Goal: Check status

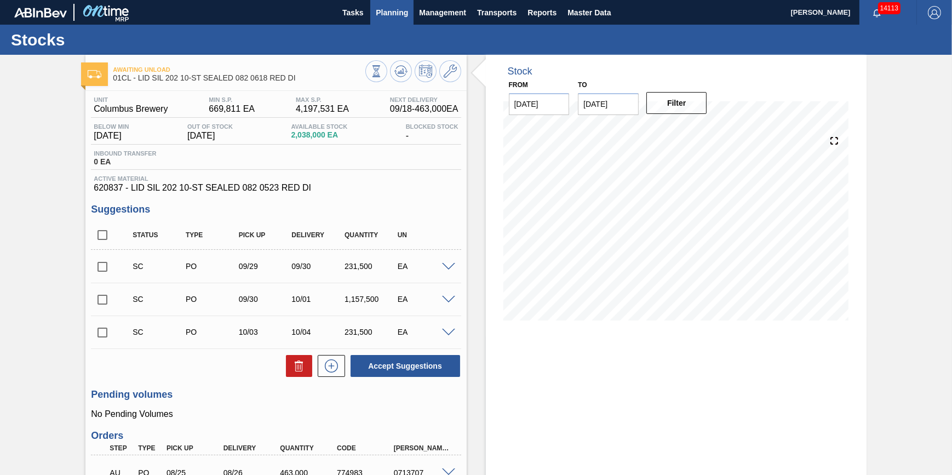
click at [377, 12] on span "Planning" at bounding box center [392, 12] width 32 height 13
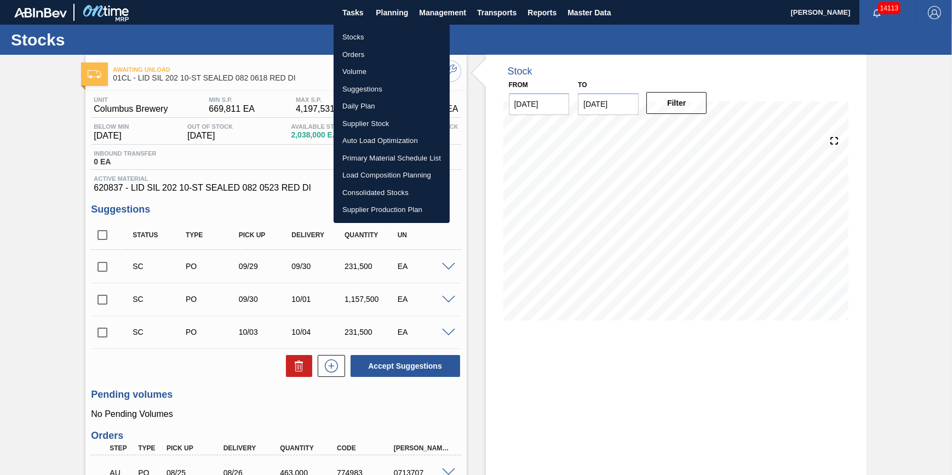
click at [371, 38] on li "Stocks" at bounding box center [392, 37] width 116 height 18
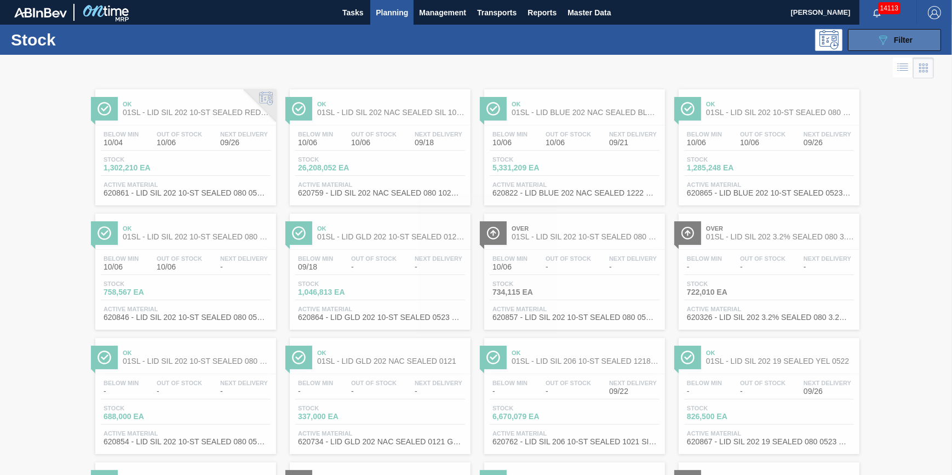
click at [867, 35] on button "089F7B8B-B2A5-4AFE-B5C0-19BA573D28AC Filter" at bounding box center [894, 40] width 93 height 22
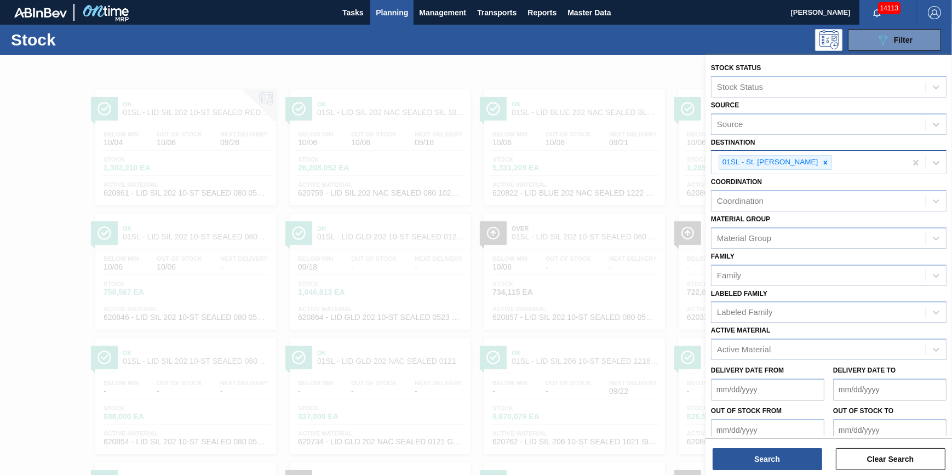
click at [811, 169] on div "01SL - St. [PERSON_NAME]" at bounding box center [808, 162] width 194 height 22
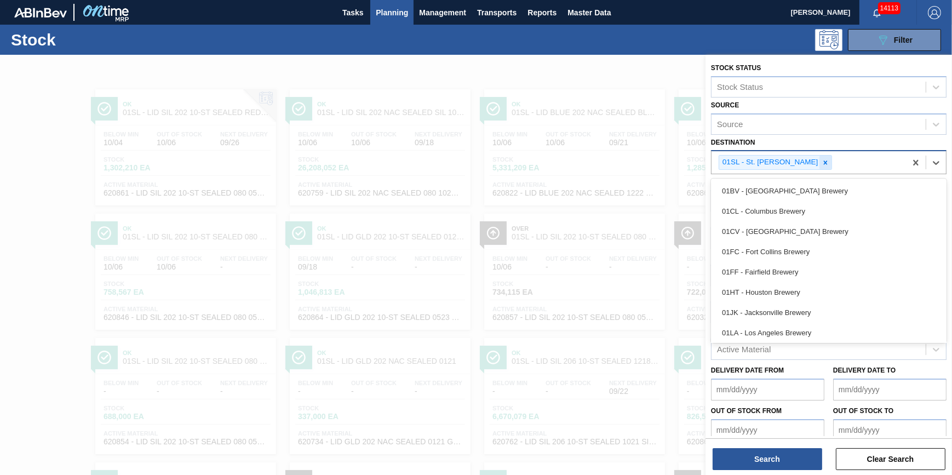
click at [822, 165] on icon at bounding box center [826, 163] width 8 height 8
click at [811, 165] on div "Destination" at bounding box center [818, 161] width 214 height 16
click at [795, 159] on div "Destination" at bounding box center [818, 161] width 214 height 16
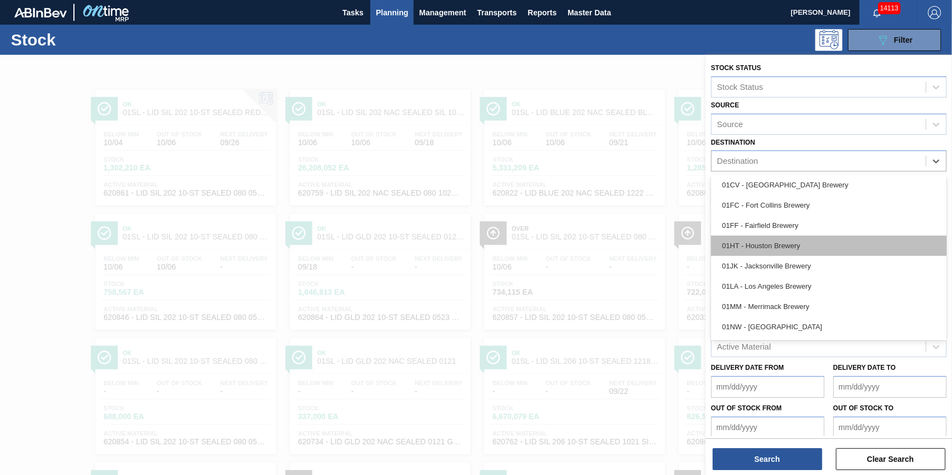
scroll to position [83, 0]
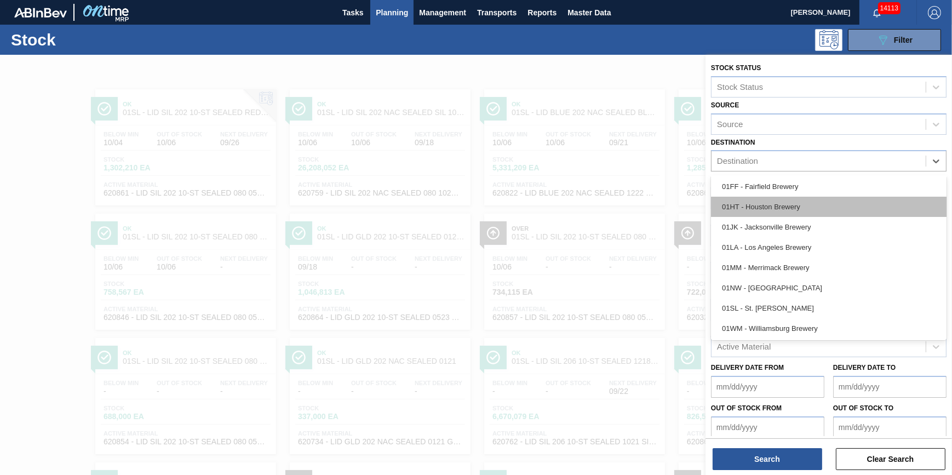
click at [801, 206] on div "01HT - Houston Brewery" at bounding box center [829, 207] width 236 height 20
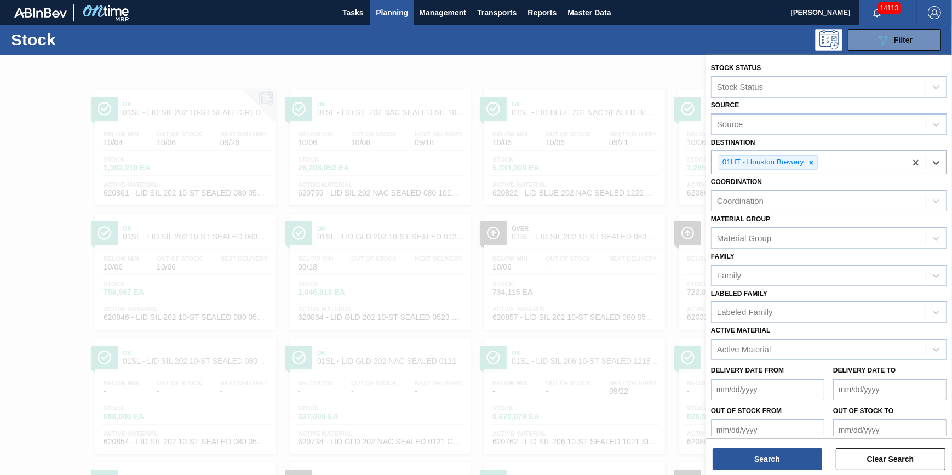
click at [758, 443] on div "Search Clear Search" at bounding box center [828, 453] width 246 height 31
click at [759, 453] on button "Search" at bounding box center [768, 459] width 110 height 22
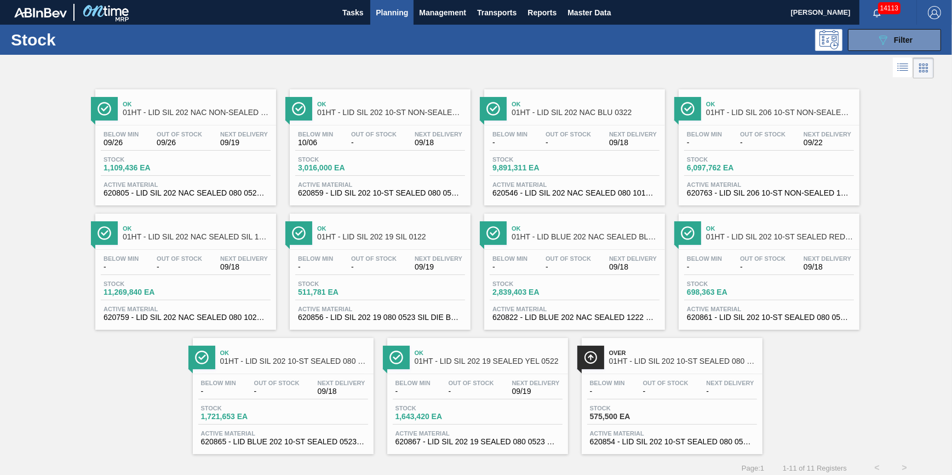
scroll to position [9, 0]
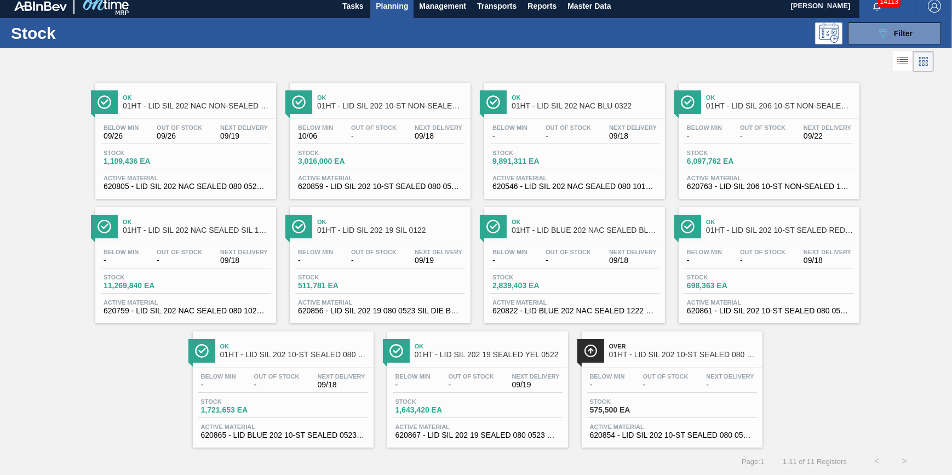
click at [531, 271] on div "Below Min - Out Of Stock - Next Delivery 09/18 Stock 2,839,403 EA Active Materi…" at bounding box center [574, 280] width 181 height 74
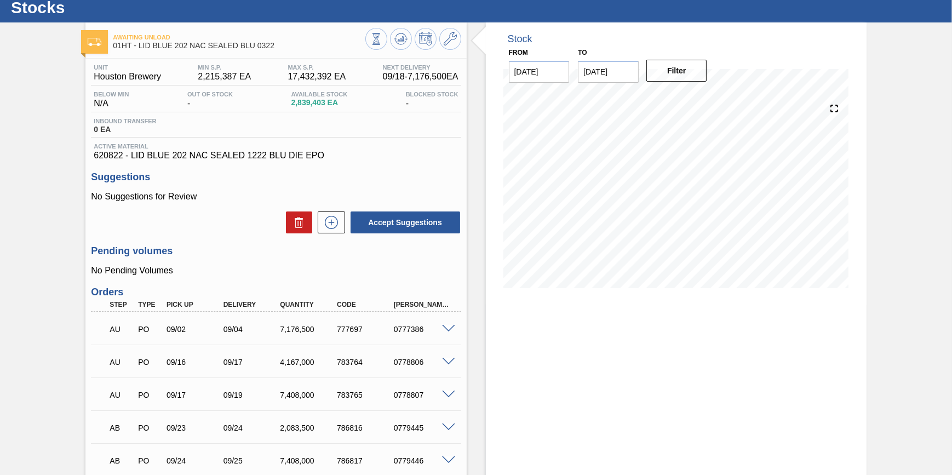
scroll to position [49, 0]
